Goal: Task Accomplishment & Management: Manage account settings

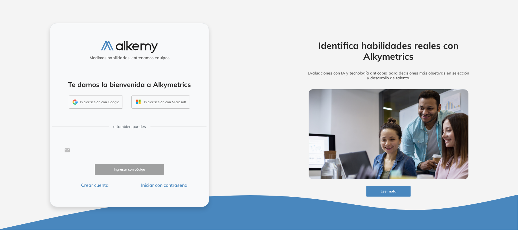
click at [102, 148] on input "text" at bounding box center [134, 150] width 129 height 11
click at [102, 150] on input "text" at bounding box center [134, 150] width 129 height 11
click at [128, 121] on div "Medimos habilidades, entrenamos equipos Te damos la bienvenida a Alkymetrics In…" at bounding box center [129, 115] width 159 height 184
click at [155, 150] on input "text" at bounding box center [134, 150] width 129 height 11
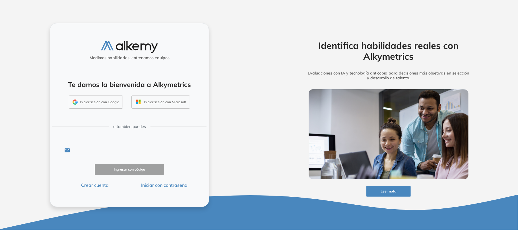
click at [155, 149] on input "text" at bounding box center [134, 150] width 129 height 11
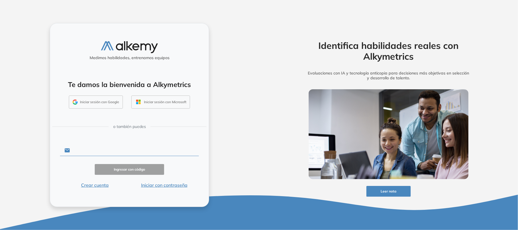
type input "*"
